Goal: Obtain resource: Obtain resource

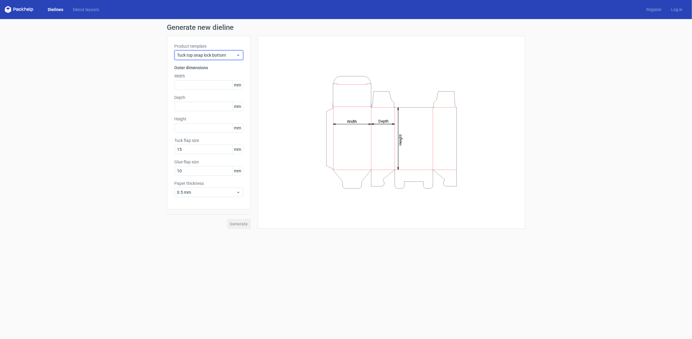
click at [180, 55] on span "Tuck top snap lock bottom" at bounding box center [206, 55] width 59 height 6
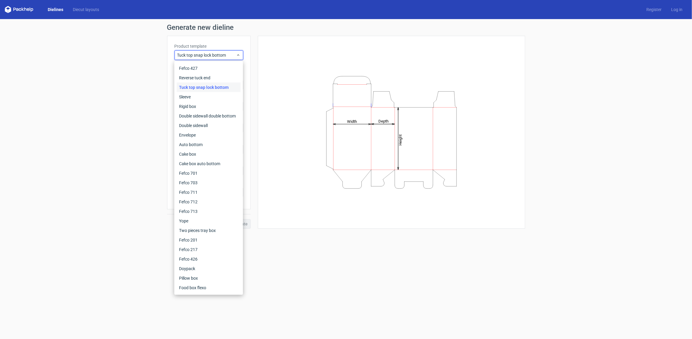
click at [88, 5] on div "Dielines Diecut layouts Register Log in" at bounding box center [346, 9] width 692 height 19
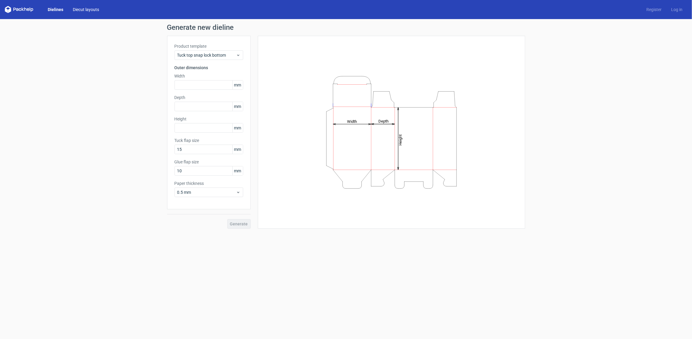
click at [90, 8] on link "Diecut layouts" at bounding box center [86, 10] width 36 height 6
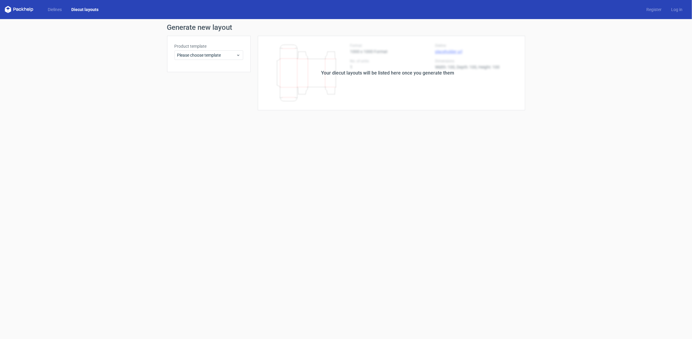
click at [228, 63] on div "Product template Please choose template" at bounding box center [209, 54] width 84 height 36
click at [227, 61] on div "Product template Please choose template" at bounding box center [209, 54] width 84 height 36
click at [230, 57] on span "Please choose template" at bounding box center [206, 55] width 59 height 6
